Goal: Task Accomplishment & Management: Complete application form

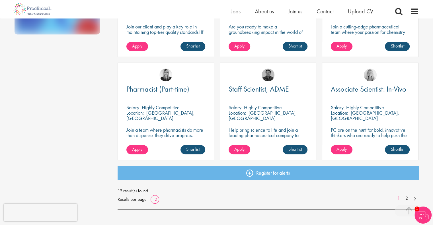
scroll to position [387, 0]
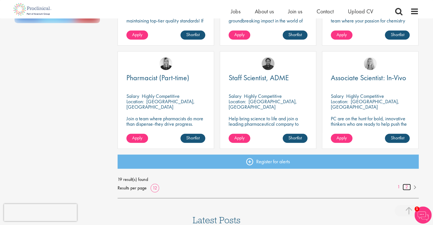
click at [405, 190] on link "2" at bounding box center [406, 187] width 8 height 7
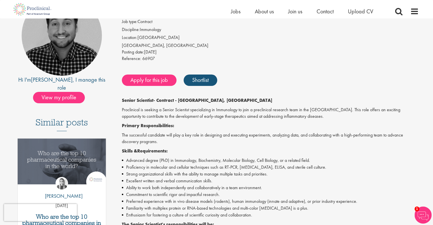
scroll to position [57, 0]
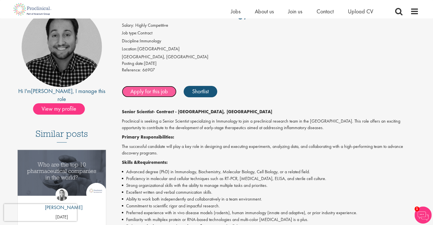
click at [155, 91] on link "Apply for this job" at bounding box center [149, 91] width 55 height 11
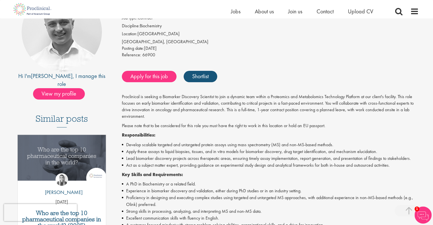
scroll to position [67, 0]
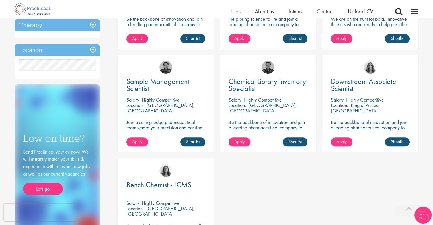
scroll to position [205, 0]
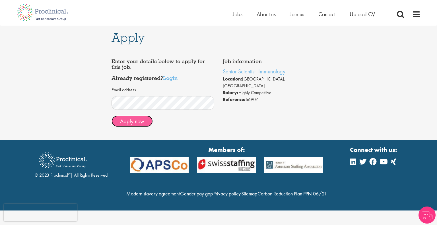
click at [136, 121] on button "Apply now" at bounding box center [132, 121] width 41 height 11
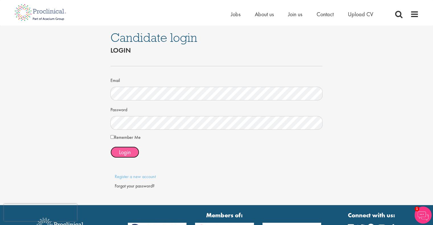
click at [131, 149] on button "Login" at bounding box center [124, 152] width 29 height 11
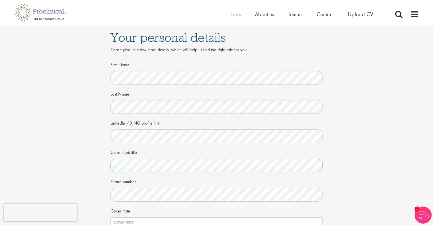
click at [102, 164] on div "Your personal details Please give us a few more details, which will help us fin…" at bounding box center [216, 156] width 441 height 260
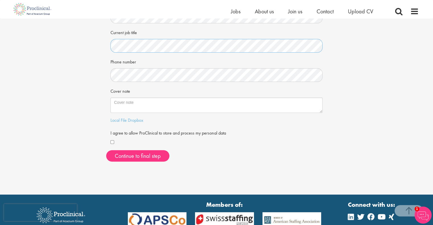
scroll to position [113, 0]
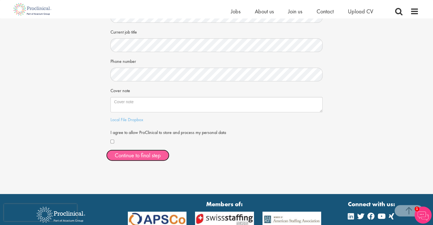
click at [141, 155] on button "Continue to final step" at bounding box center [137, 155] width 63 height 11
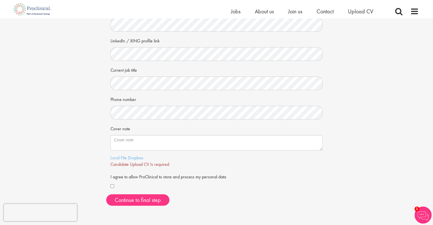
scroll to position [77, 0]
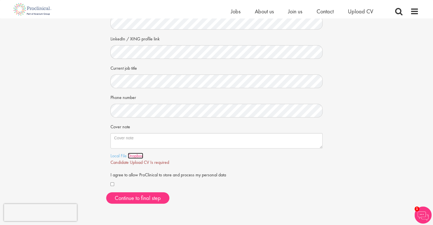
click at [130, 156] on link "Dropbox" at bounding box center [135, 156] width 15 height 6
click at [123, 156] on link "Local File" at bounding box center [118, 156] width 16 height 6
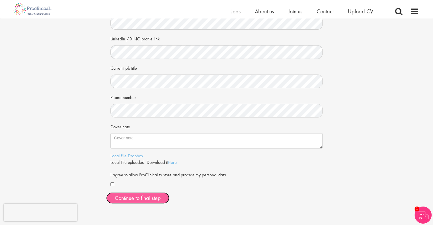
click at [154, 196] on span "Continue to final step" at bounding box center [138, 197] width 46 height 7
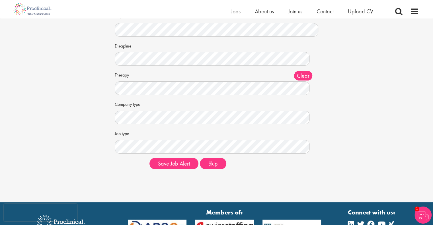
scroll to position [40, 0]
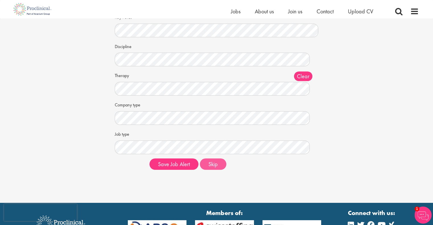
click at [220, 164] on button "Skip" at bounding box center [213, 163] width 26 height 11
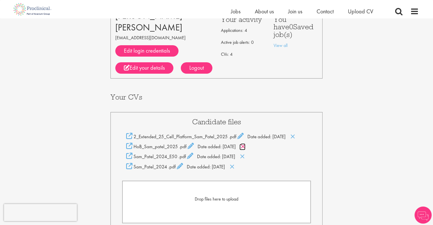
click at [245, 148] on icon at bounding box center [242, 146] width 5 height 6
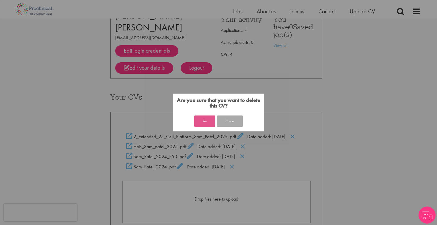
click at [206, 122] on button "Yes" at bounding box center [204, 121] width 21 height 11
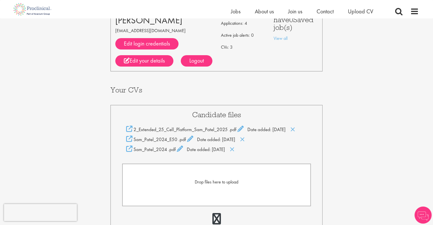
scroll to position [44, 0]
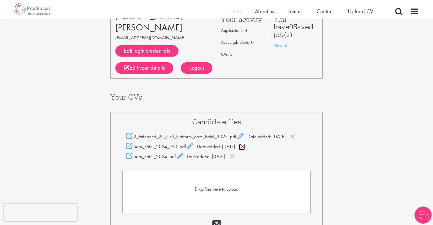
click at [245, 145] on icon at bounding box center [242, 146] width 5 height 6
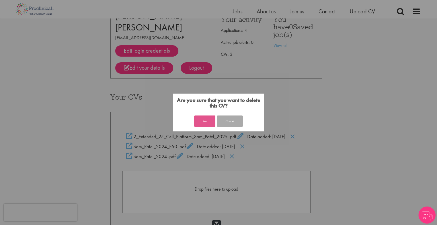
click at [207, 121] on button "Yes" at bounding box center [204, 121] width 21 height 11
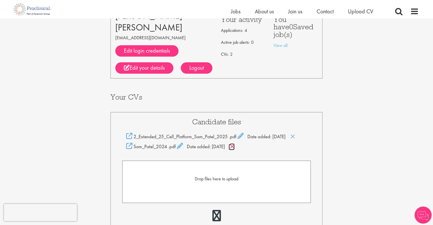
click at [234, 145] on icon at bounding box center [232, 146] width 5 height 6
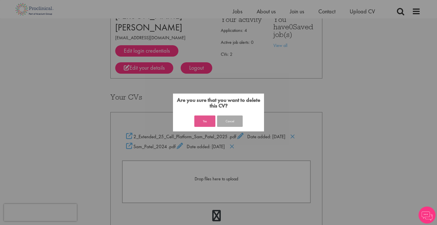
click at [206, 119] on button "Yes" at bounding box center [204, 121] width 21 height 11
